Goal: Information Seeking & Learning: Learn about a topic

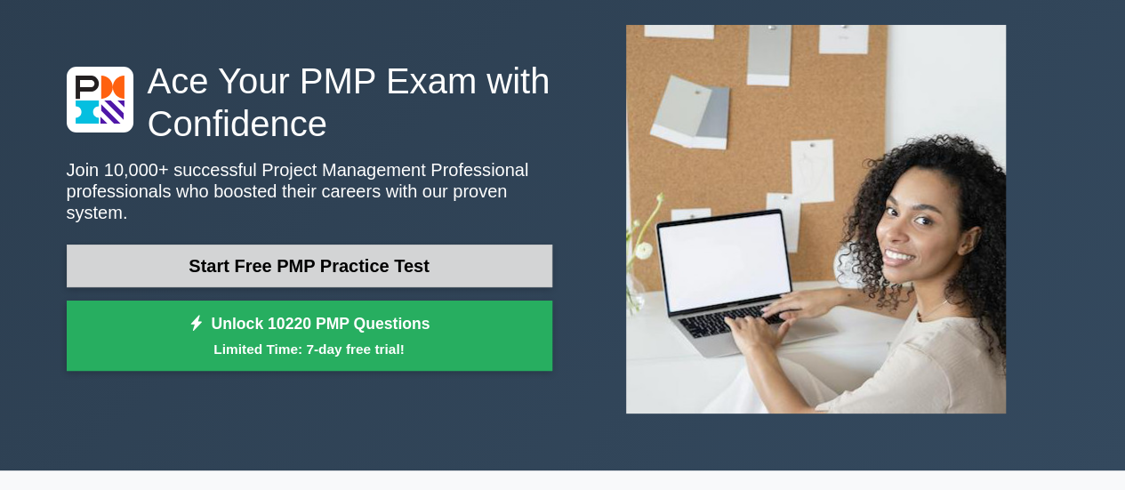
click at [172, 252] on link "Start Free PMP Practice Test" at bounding box center [310, 266] width 486 height 43
click at [207, 252] on link "Start Free PMP Practice Test" at bounding box center [310, 266] width 486 height 43
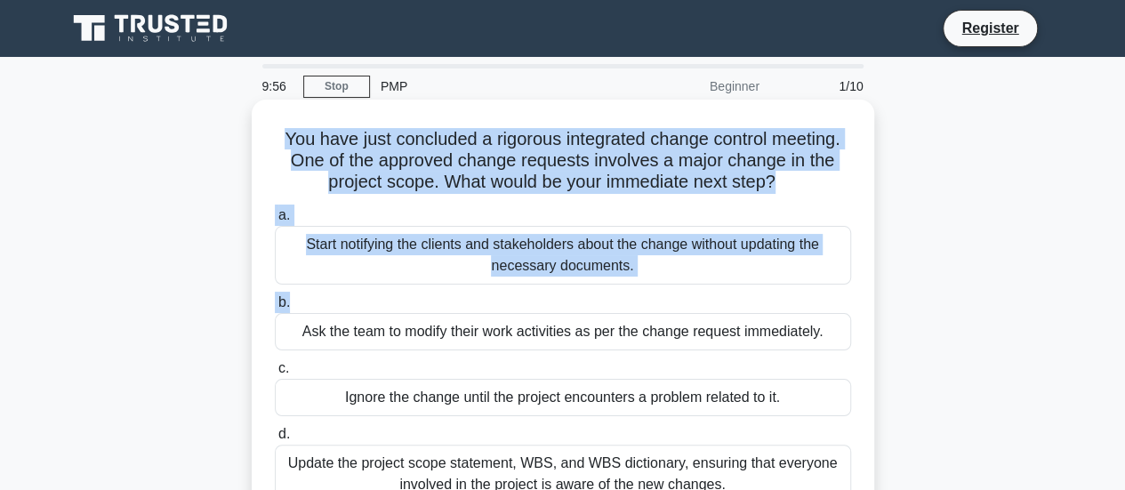
scroll to position [267, 0]
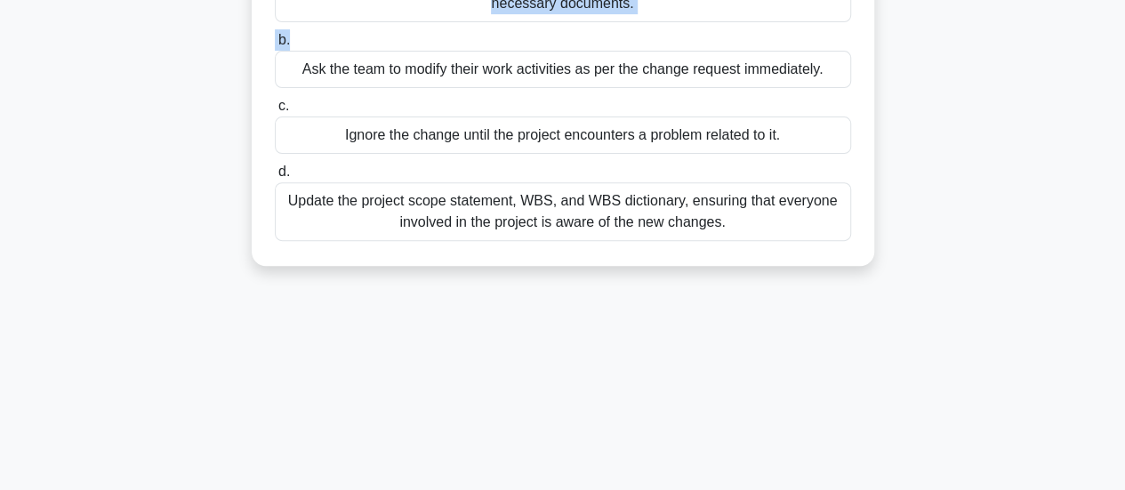
drag, startPoint x: 317, startPoint y: 169, endPoint x: 884, endPoint y: 273, distance: 576.8
click at [884, 273] on div "You have just concluded a rigorous integrated change control meeting. One of th…" at bounding box center [563, 62] width 1014 height 450
copy div "You have just concluded a rigorous integrated change control meeting. One of th…"
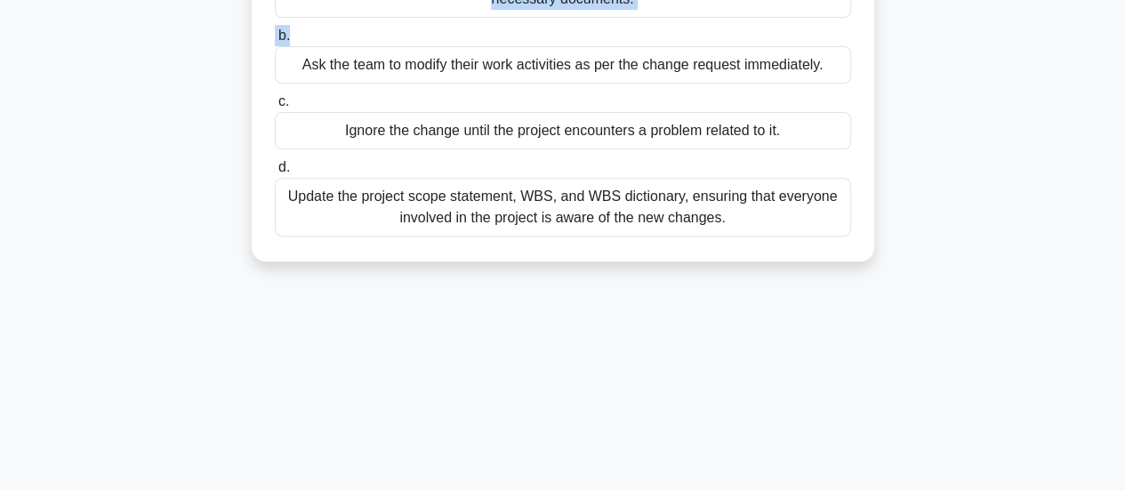
click at [365, 203] on div "Update the project scope statement, WBS, and WBS dictionary, ensuring that ever…" at bounding box center [563, 207] width 576 height 59
click at [275, 173] on input "d. Update the project scope statement, WBS, and WBS dictionary, ensuring that e…" at bounding box center [275, 168] width 0 height 12
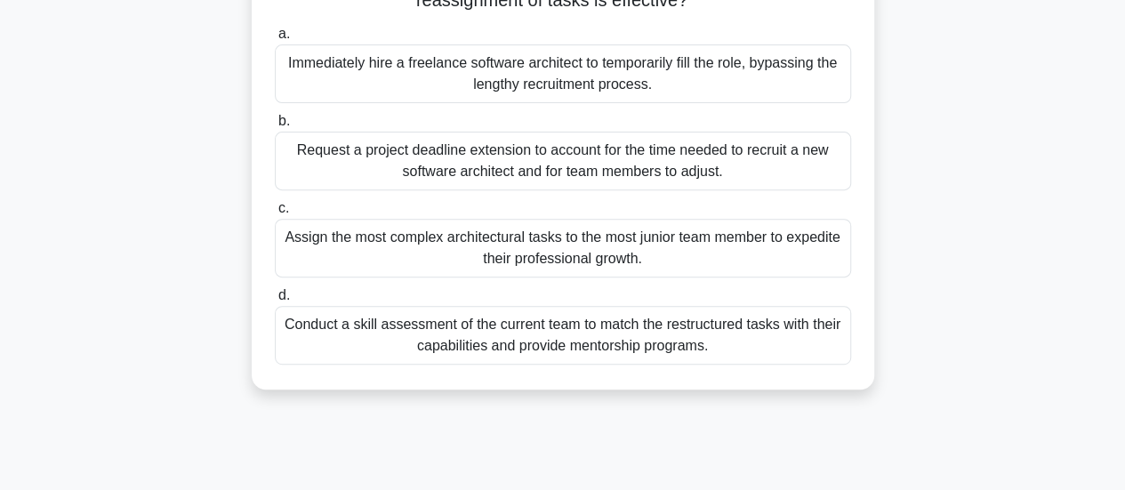
scroll to position [0, 0]
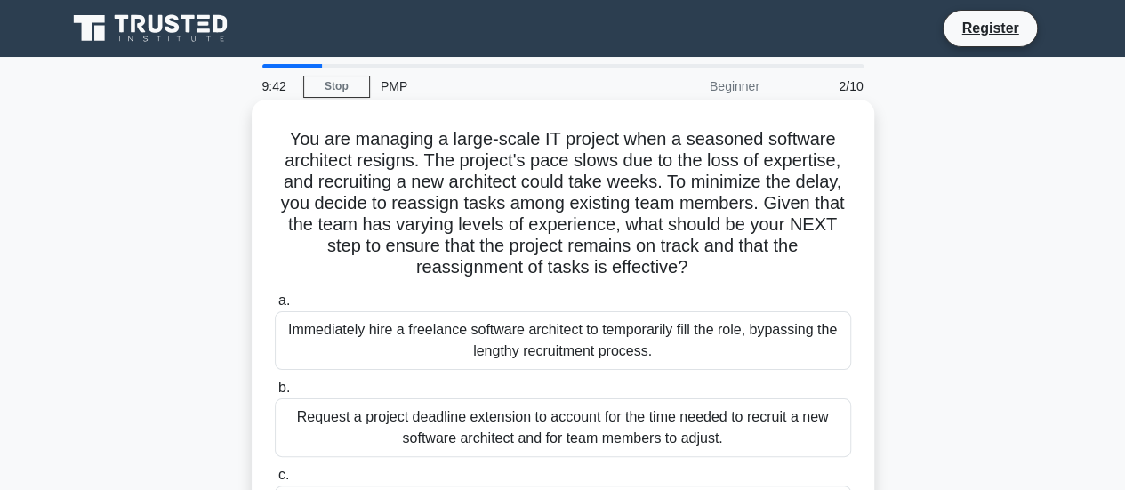
click at [357, 350] on div "Immediately hire a freelance software architect to temporarily fill the role, b…" at bounding box center [563, 340] width 576 height 59
click at [275, 307] on input "a. Immediately hire a freelance software architect to temporarily fill the role…" at bounding box center [275, 301] width 0 height 12
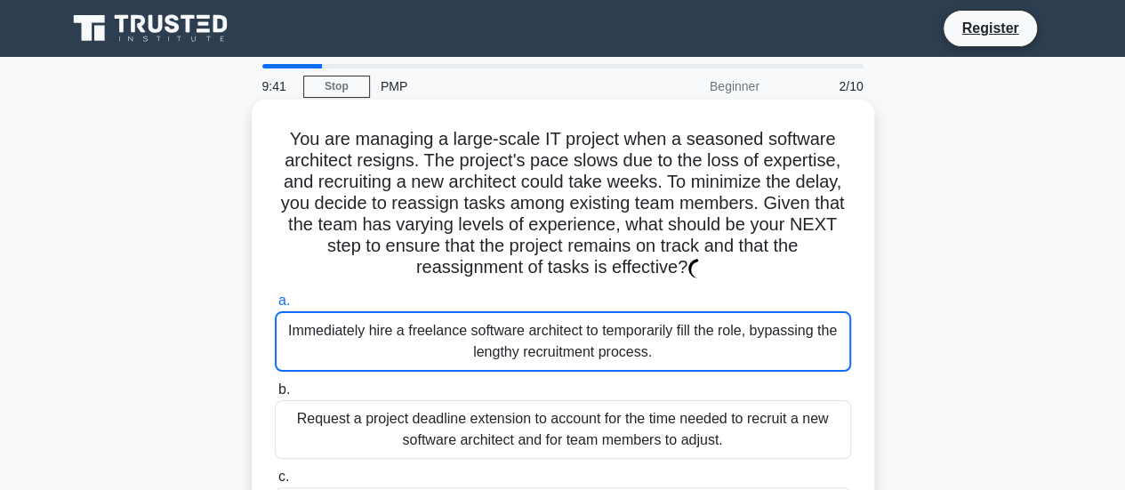
click at [339, 348] on div "a. Immediately hire a freelance software architect to temporarily fill the role…" at bounding box center [563, 461] width 598 height 350
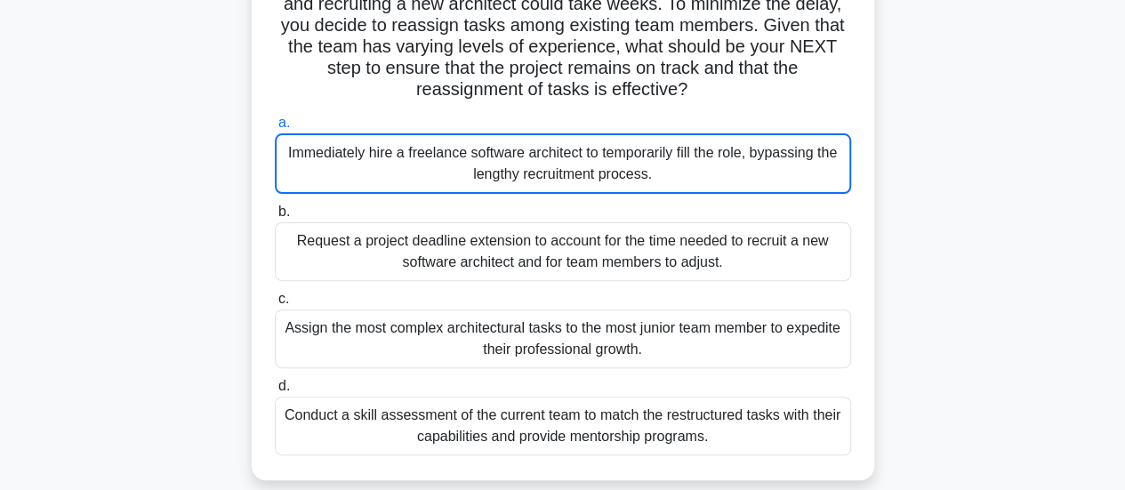
click at [388, 437] on div "Conduct a skill assessment of the current team to match the restructured tasks …" at bounding box center [563, 426] width 576 height 59
click at [275, 392] on input "d. Conduct a skill assessment of the current team to match the restructured tas…" at bounding box center [275, 387] width 0 height 12
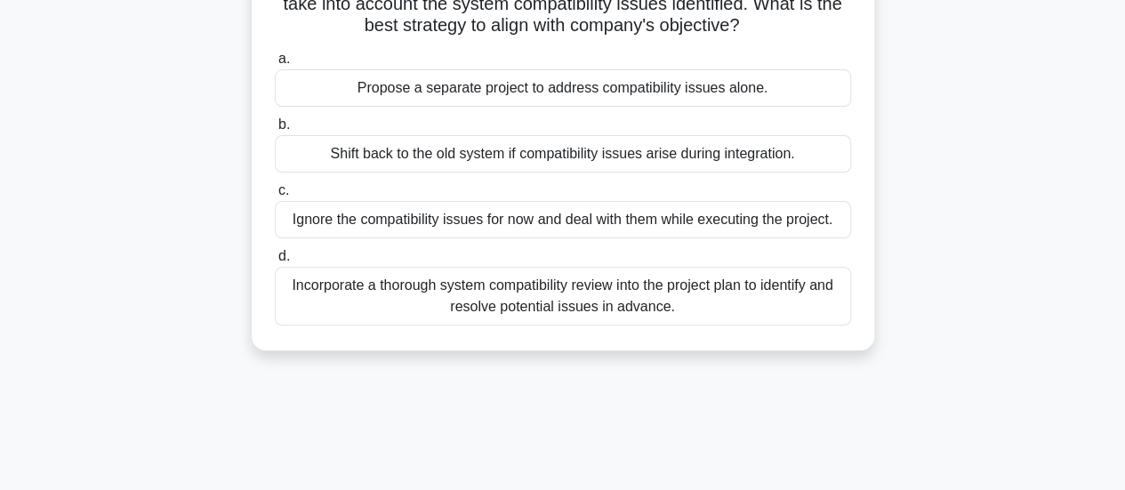
scroll to position [0, 0]
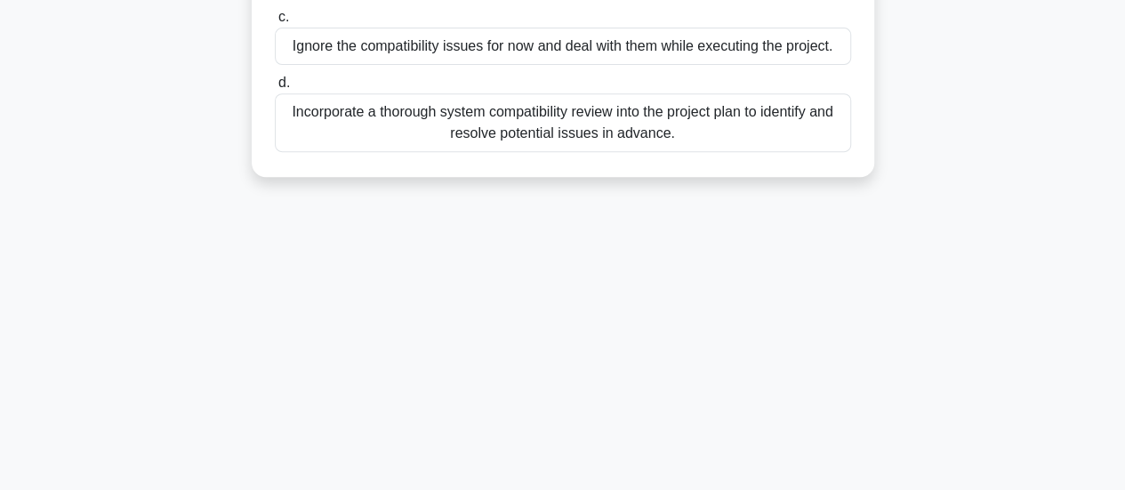
drag, startPoint x: 286, startPoint y: 126, endPoint x: 420, endPoint y: 218, distance: 161.8
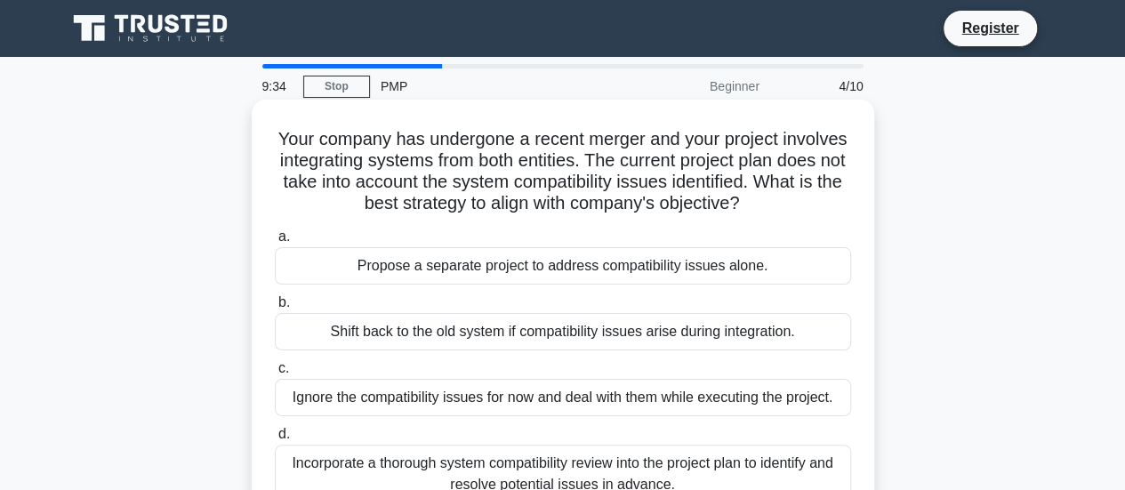
click at [328, 152] on h5 "Your company has undergone a recent merger and your project involves integratin…" at bounding box center [563, 171] width 580 height 87
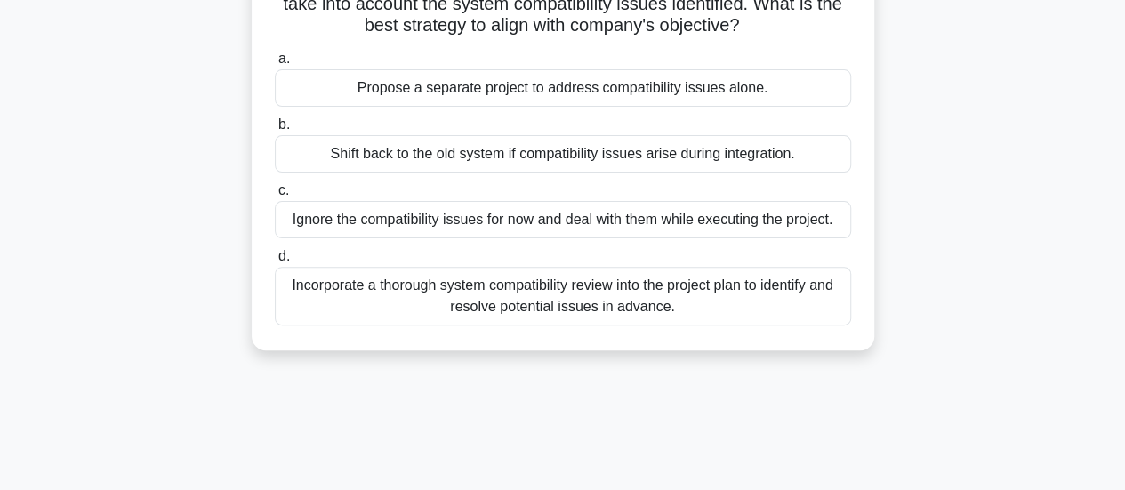
scroll to position [356, 0]
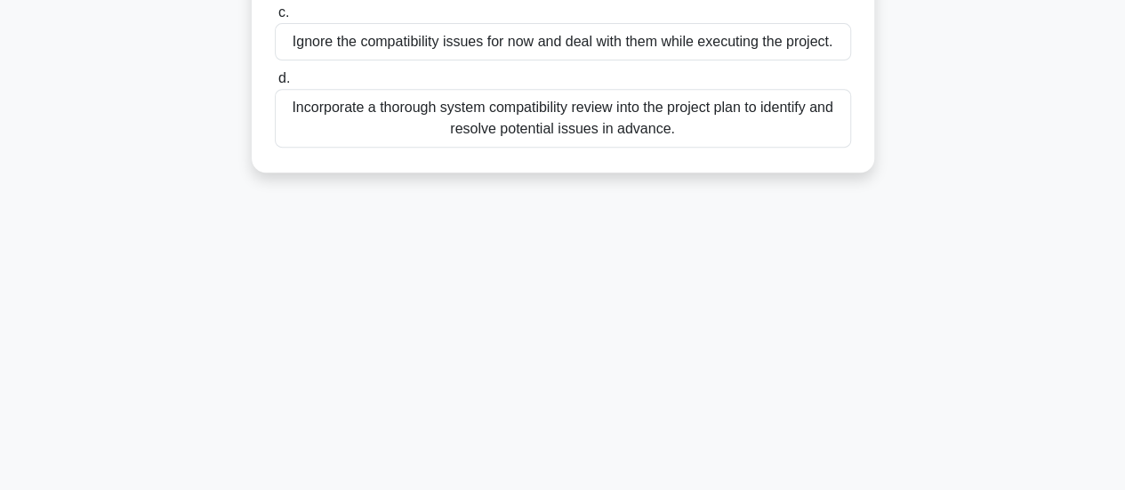
drag, startPoint x: 309, startPoint y: 141, endPoint x: 734, endPoint y: 186, distance: 427.4
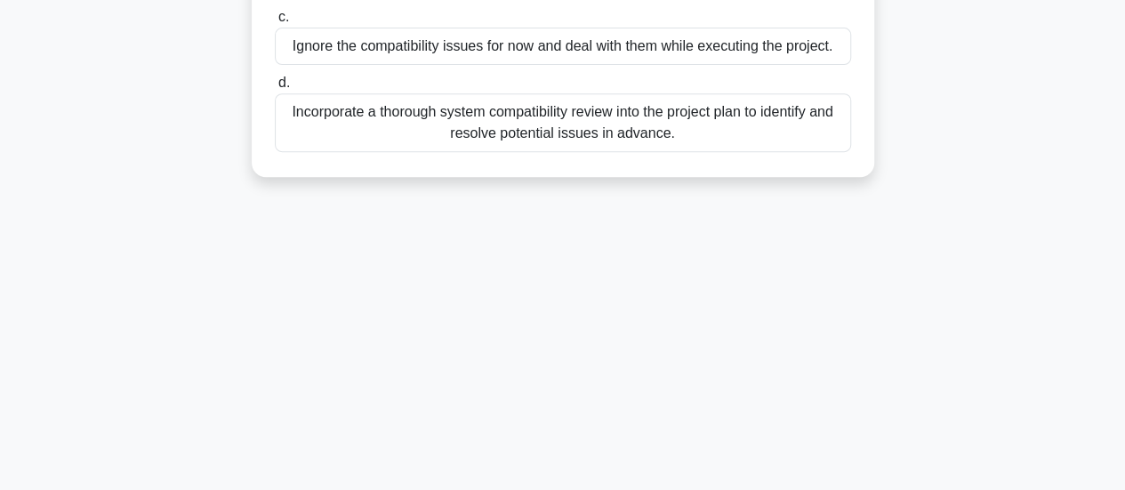
click at [400, 269] on div "9:24 Stop PMP Beginner 4/10 Your company has undergone a recent merger and your…" at bounding box center [563, 152] width 1014 height 889
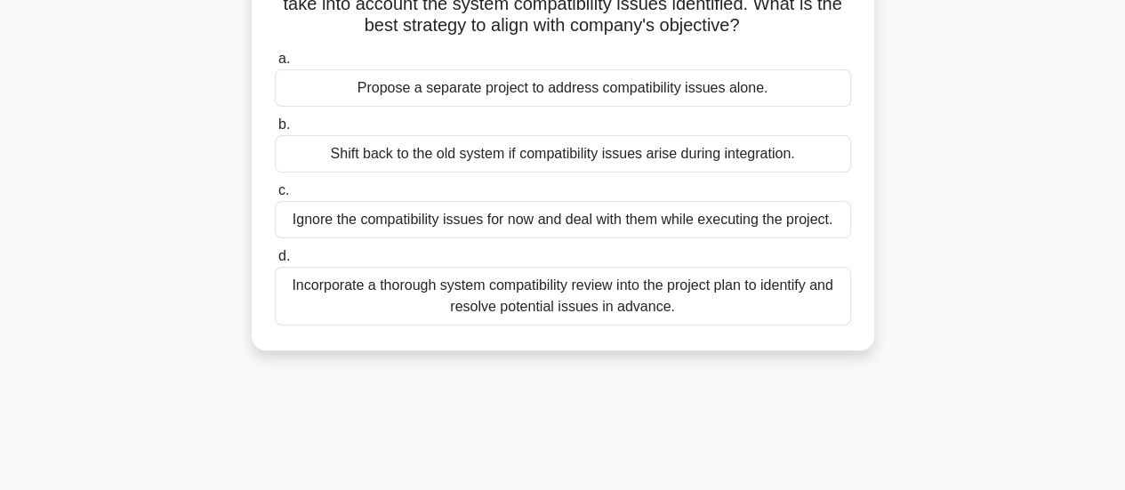
scroll to position [89, 0]
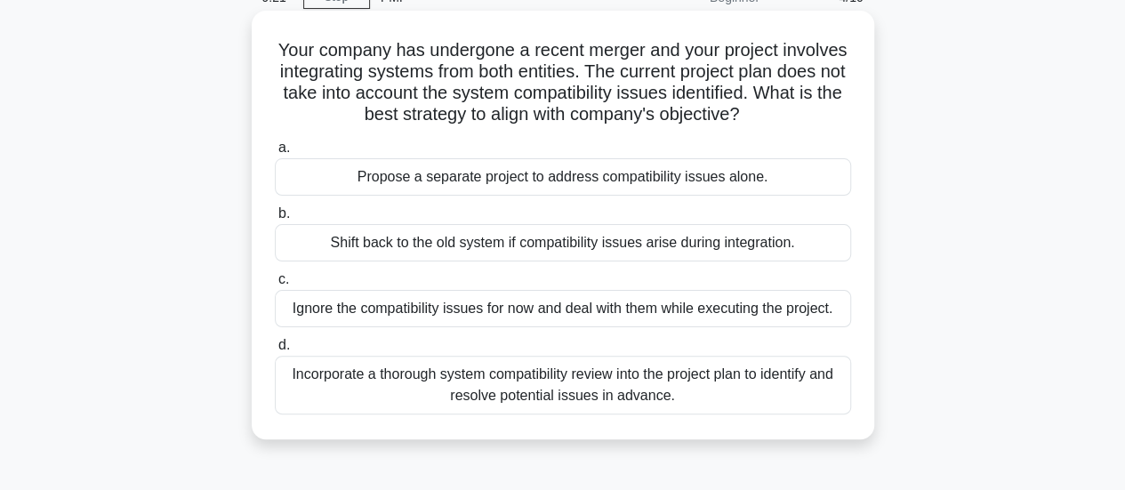
click at [425, 394] on div "Incorporate a thorough system compatibility review into the project plan to ide…" at bounding box center [563, 385] width 576 height 59
click at [275, 351] on input "d. Incorporate a thorough system compatibility review into the project plan to …" at bounding box center [275, 346] width 0 height 12
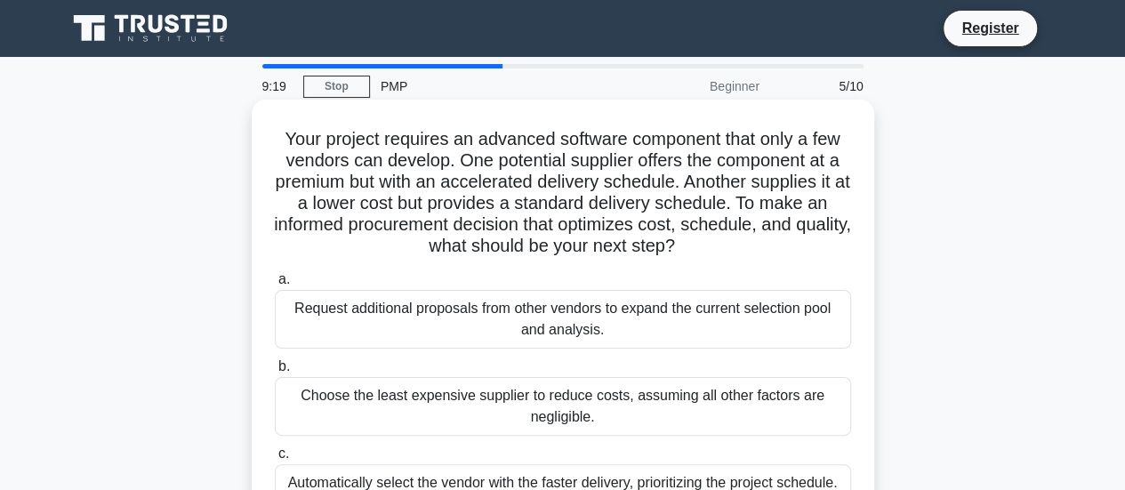
scroll to position [178, 0]
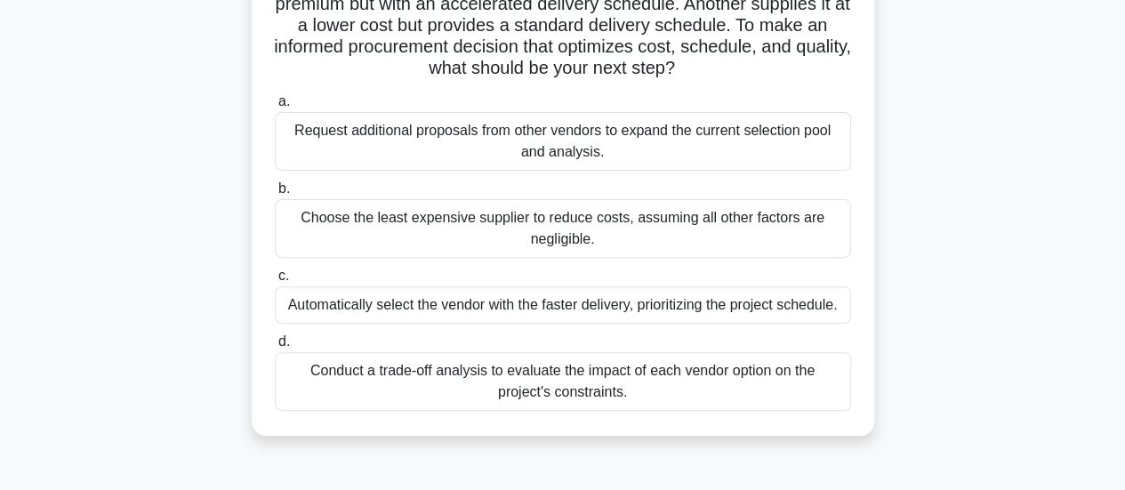
click at [424, 371] on div "Conduct a trade-off analysis to evaluate the impact of each vendor option on th…" at bounding box center [563, 381] width 576 height 59
click at [275, 348] on input "d. Conduct a trade-off analysis to evaluate the impact of each vendor option on…" at bounding box center [275, 342] width 0 height 12
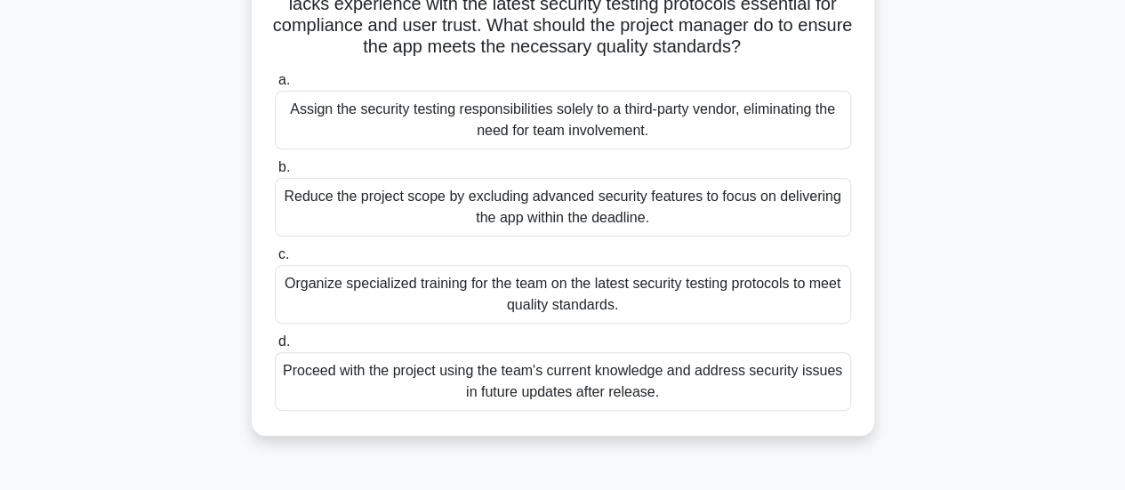
scroll to position [0, 0]
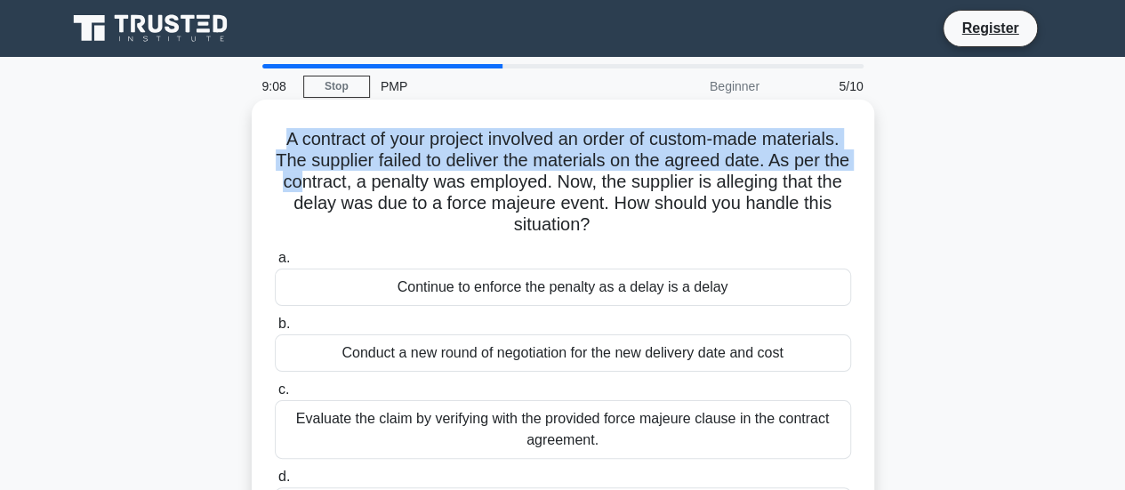
drag, startPoint x: 273, startPoint y: 147, endPoint x: 329, endPoint y: 181, distance: 65.4
click at [329, 181] on h5 "A contract of your project involved an order of custom-made materials. The supp…" at bounding box center [563, 182] width 580 height 108
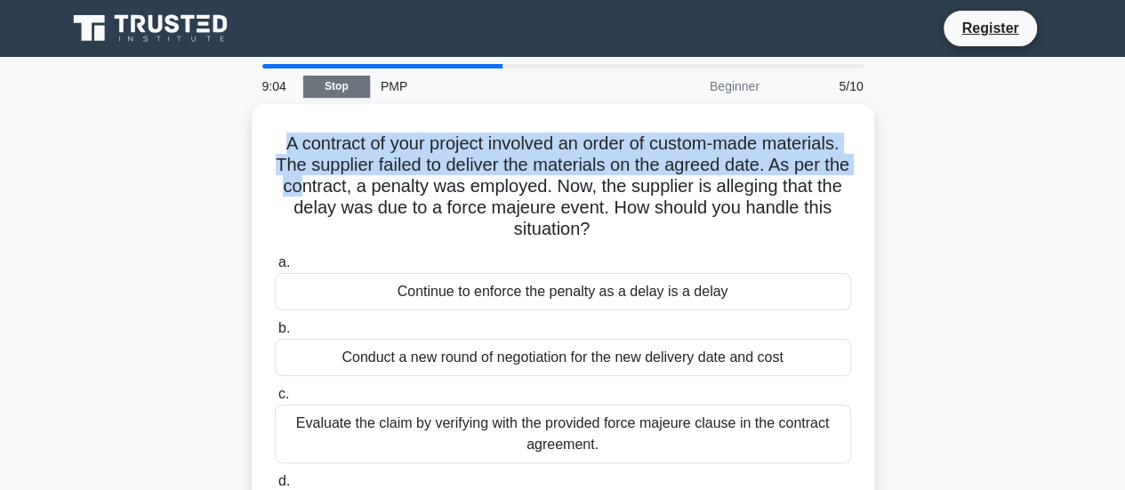
click at [328, 88] on link "Stop" at bounding box center [336, 87] width 67 height 22
